Goal: Navigation & Orientation: Find specific page/section

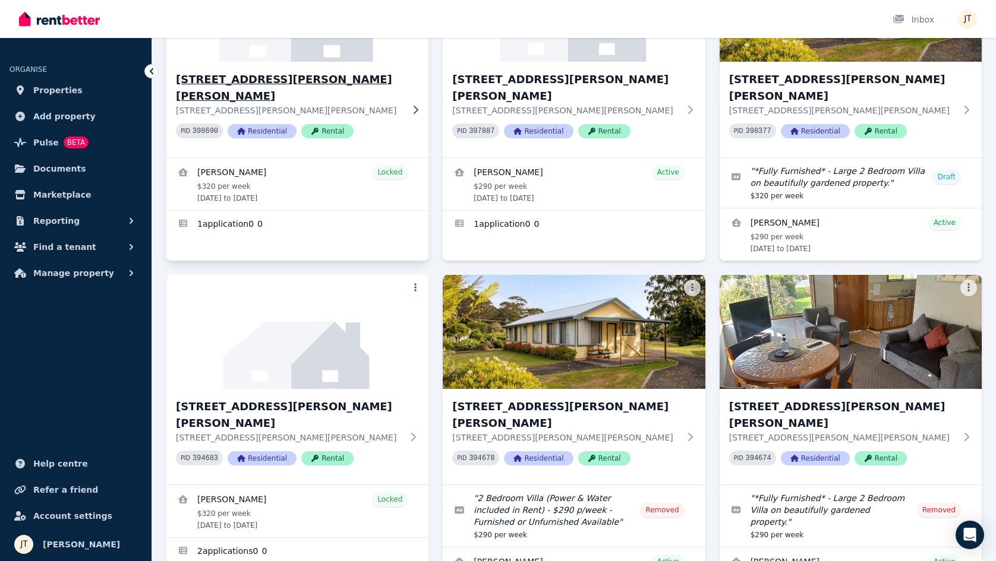
scroll to position [217, 0]
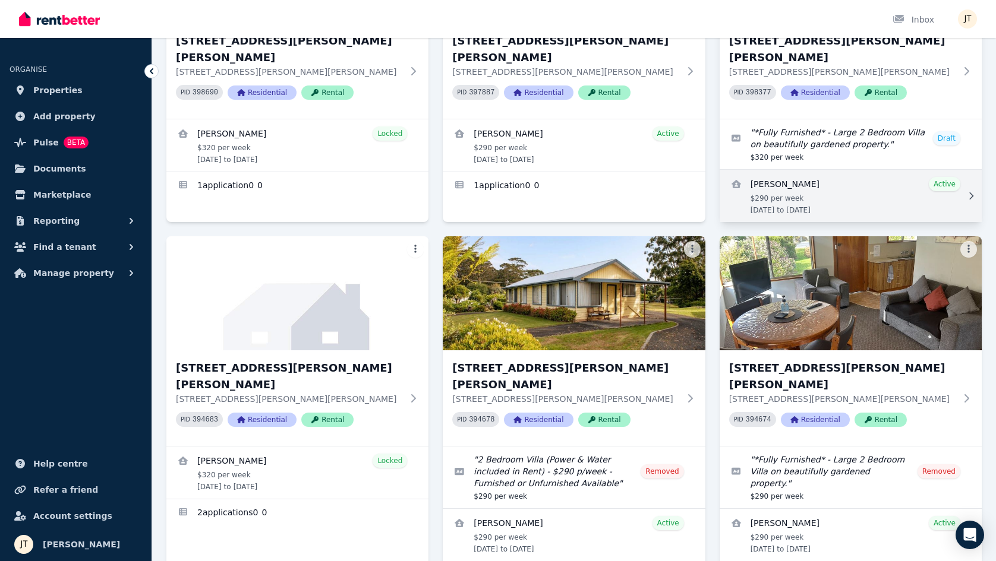
click at [822, 176] on link "View details for Kineta Tatnell" at bounding box center [851, 196] width 262 height 52
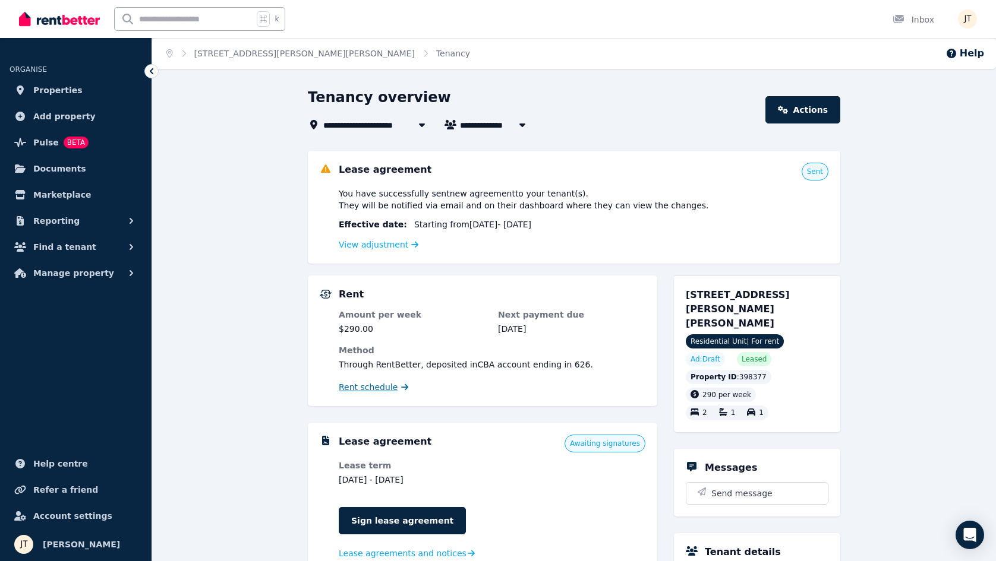
click at [381, 387] on span "Rent schedule" at bounding box center [368, 387] width 59 height 12
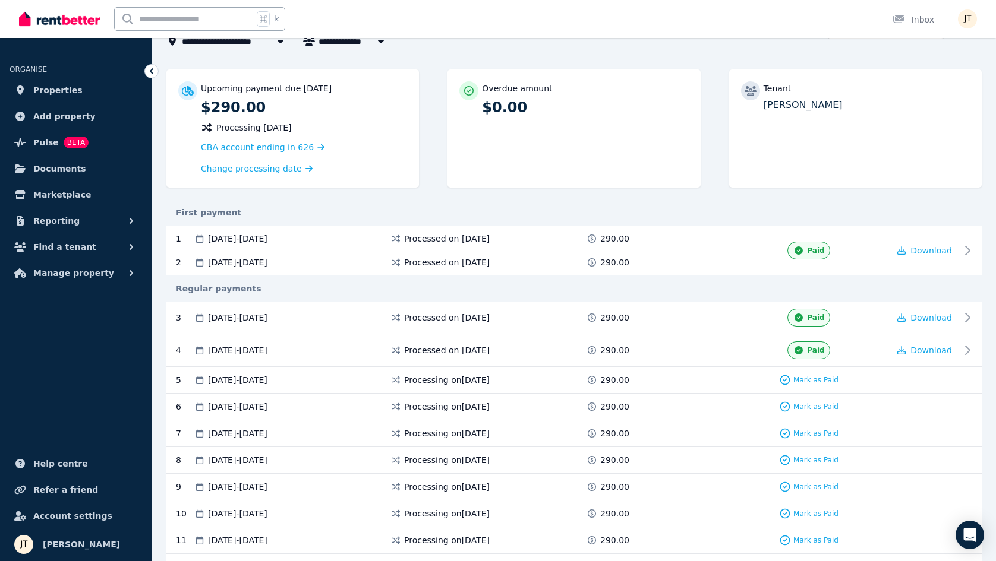
scroll to position [86, 0]
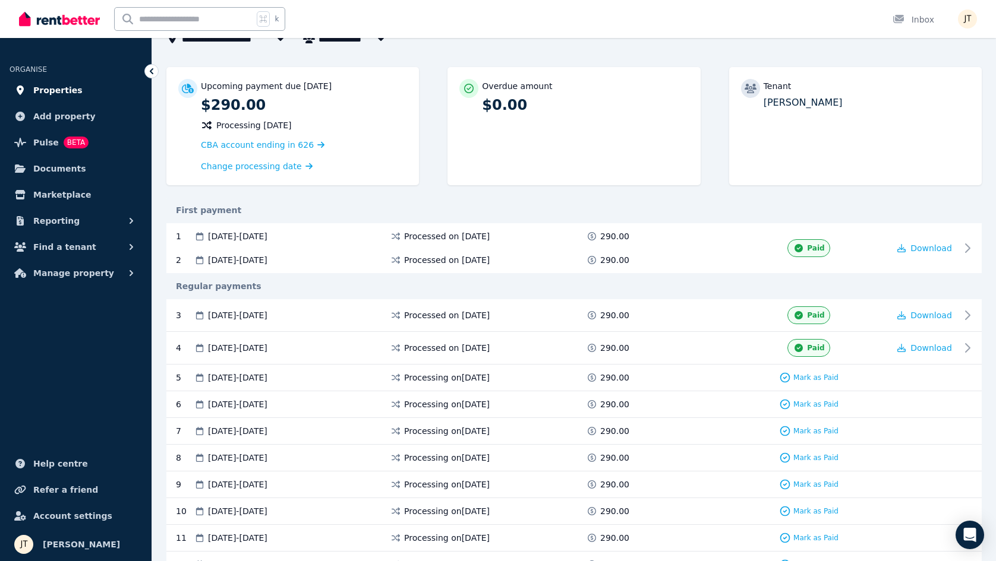
click at [67, 91] on span "Properties" at bounding box center [57, 90] width 49 height 14
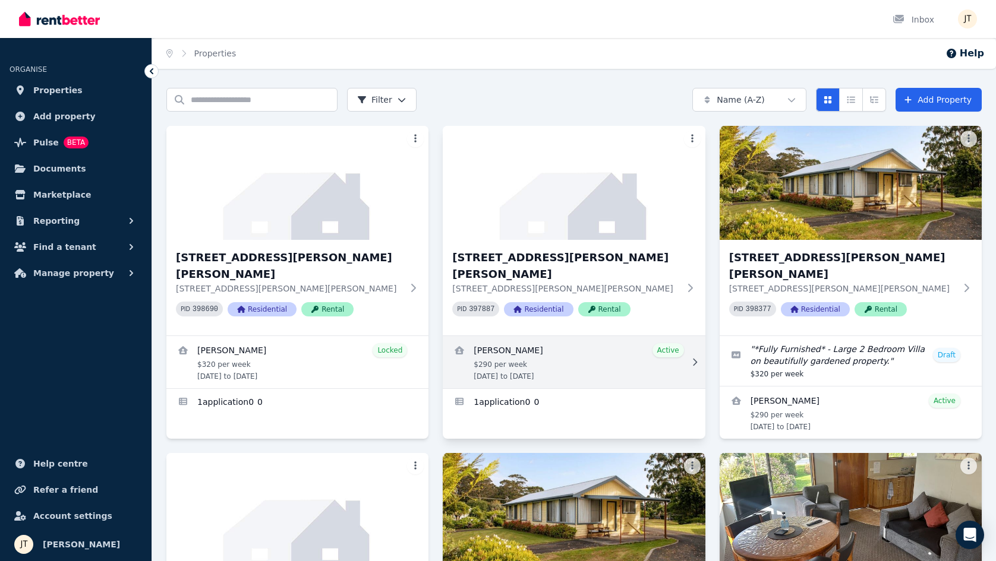
click at [588, 336] on link "View details for Alexandre Flaschner" at bounding box center [574, 362] width 262 height 52
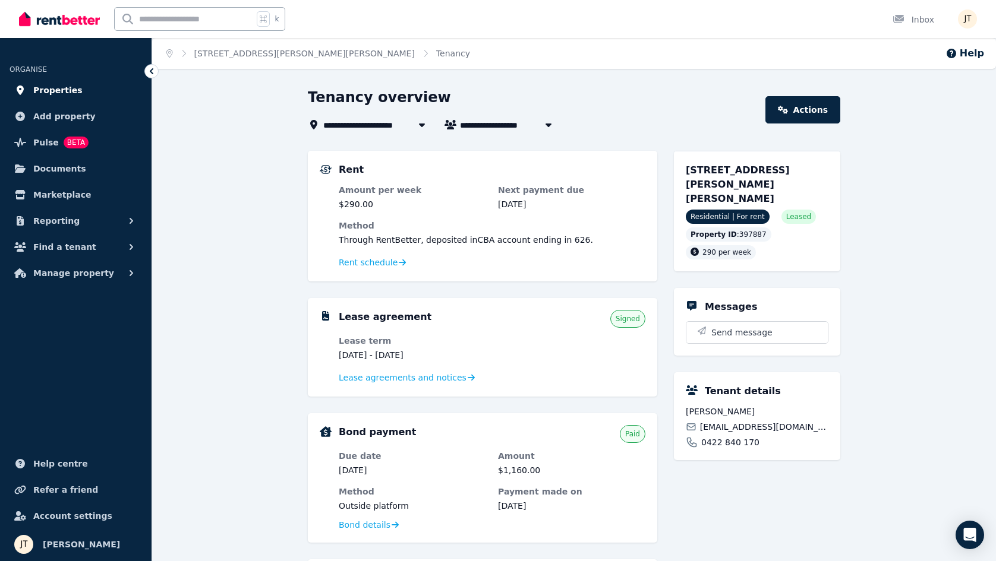
click at [65, 90] on span "Properties" at bounding box center [57, 90] width 49 height 14
